Goal: Task Accomplishment & Management: Manage account settings

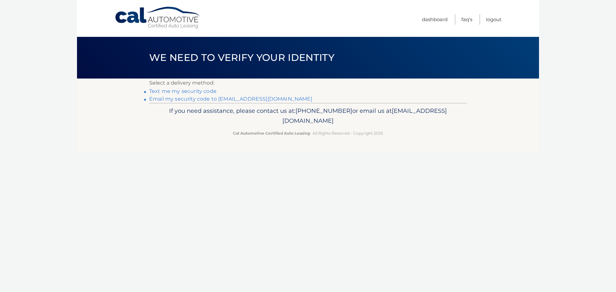
click at [172, 100] on link "Email my security code to m*********@calautomotive.com" at bounding box center [230, 99] width 163 height 6
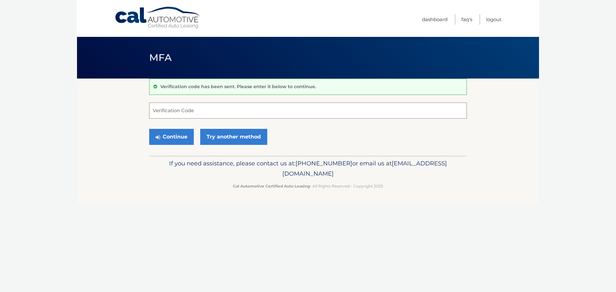
drag, startPoint x: 159, startPoint y: 113, endPoint x: 166, endPoint y: 113, distance: 7.4
click at [159, 113] on input "Verification Code" at bounding box center [307, 111] width 317 height 16
type input "551476"
click at [172, 134] on button "Continue" at bounding box center [171, 137] width 45 height 16
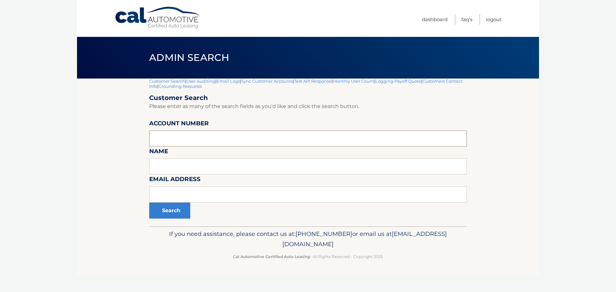
click at [171, 138] on input "text" at bounding box center [307, 138] width 317 height 16
type input "44455774361"
click at [172, 213] on button "Search" at bounding box center [169, 211] width 41 height 16
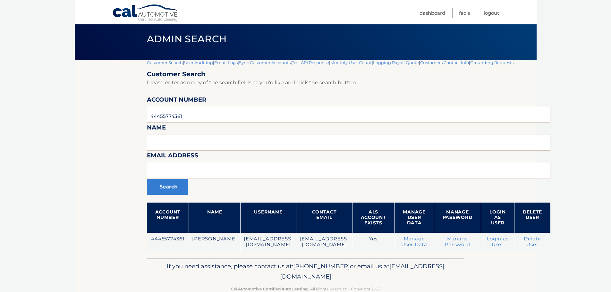
scroll to position [34, 0]
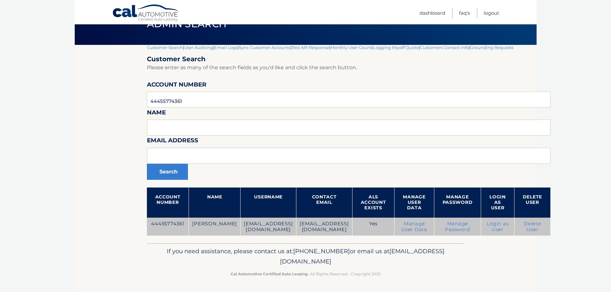
click at [427, 226] on link "Manage User Data" at bounding box center [414, 227] width 26 height 12
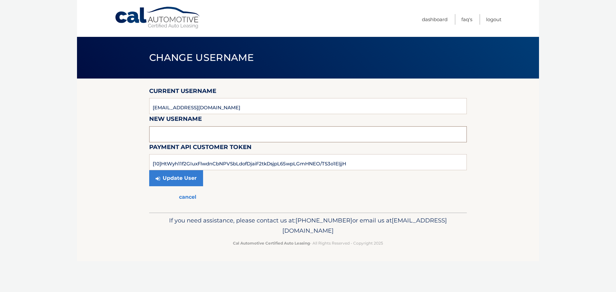
drag, startPoint x: 160, startPoint y: 131, endPoint x: 165, endPoint y: 130, distance: 5.3
click at [160, 131] on input "text" at bounding box center [307, 134] width 317 height 16
type input "[EMAIL_ADDRESS][DOMAIN_NAME]"
click at [176, 177] on button "Update User" at bounding box center [176, 178] width 54 height 16
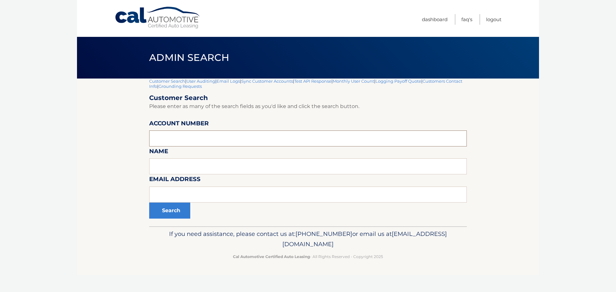
click at [170, 139] on input "text" at bounding box center [307, 138] width 317 height 16
type input "44455774361"
click at [149, 203] on button "Search" at bounding box center [169, 211] width 41 height 16
